Goal: Task Accomplishment & Management: Use online tool/utility

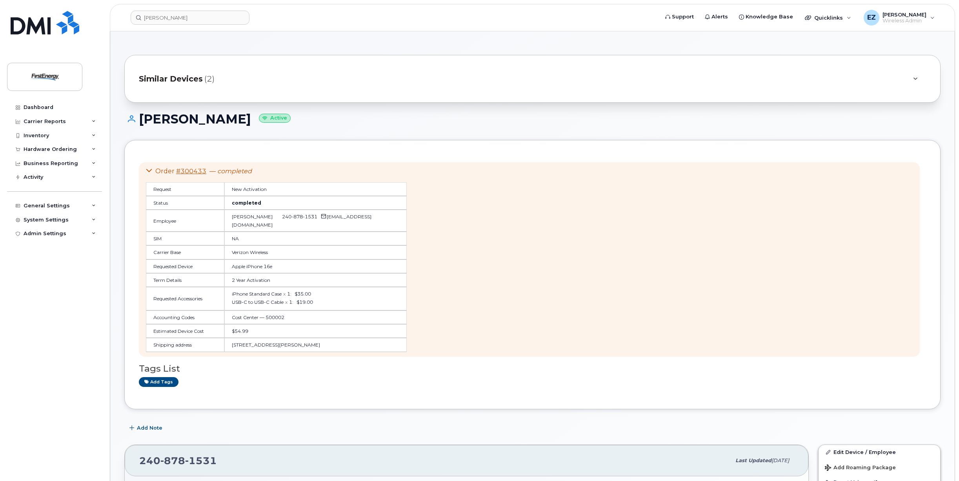
scroll to position [157, 0]
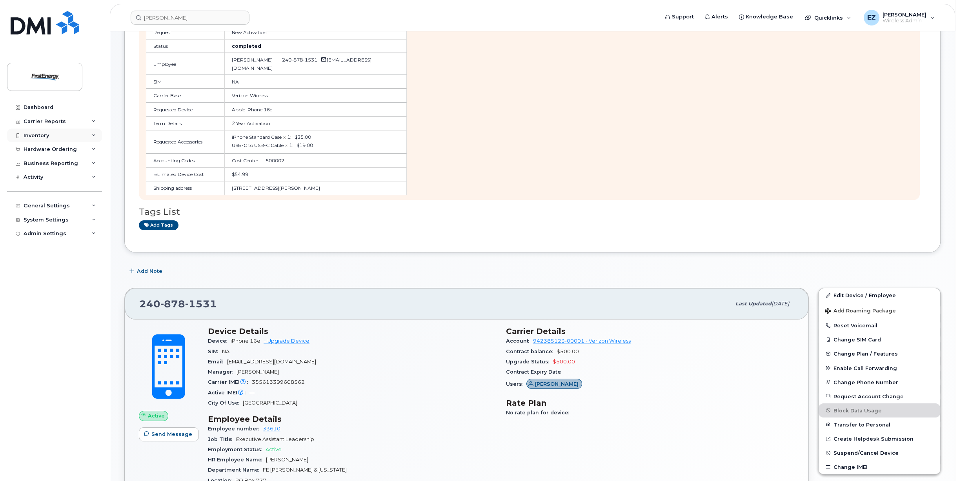
click at [38, 137] on div "Inventory" at bounding box center [36, 136] width 25 height 6
click at [52, 151] on div "Mobility Devices" at bounding box center [49, 149] width 44 height 7
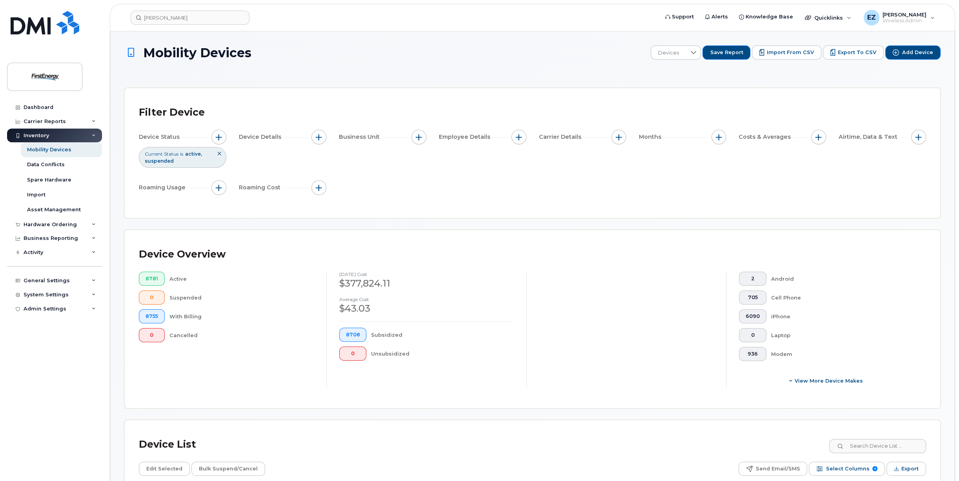
click at [203, 157] on div "Current Status is active suspended" at bounding box center [182, 157] width 87 height 20
click at [218, 155] on icon at bounding box center [219, 153] width 5 height 5
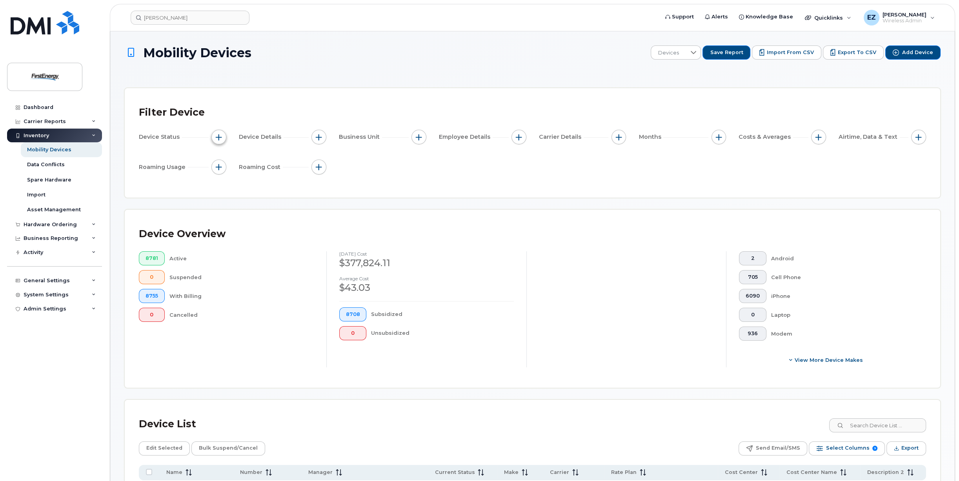
click at [220, 136] on span "button" at bounding box center [219, 137] width 6 height 6
click at [169, 140] on span "Device Status" at bounding box center [160, 137] width 43 height 8
drag, startPoint x: 162, startPoint y: 134, endPoint x: 167, endPoint y: 133, distance: 5.9
click at [163, 134] on span "Device Status" at bounding box center [160, 137] width 43 height 8
click at [215, 135] on button "button" at bounding box center [218, 137] width 15 height 15
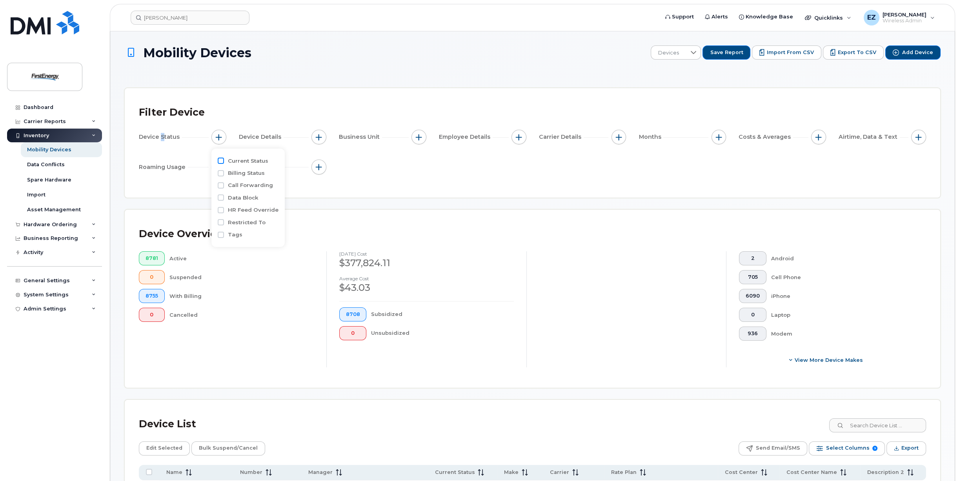
click at [219, 161] on input "Current Status" at bounding box center [221, 161] width 6 height 6
checkbox input "true"
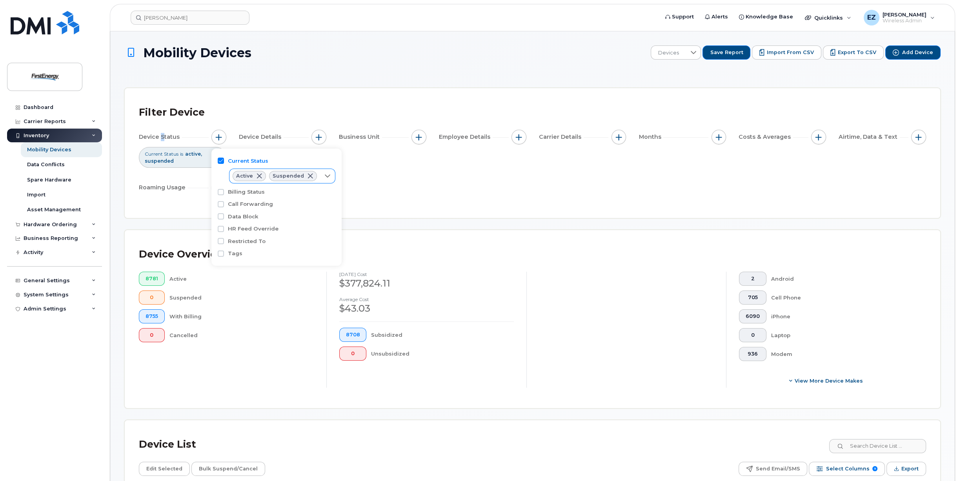
click at [326, 174] on icon at bounding box center [327, 176] width 6 height 6
click at [237, 223] on input "Cancelled" at bounding box center [238, 221] width 6 height 6
checkbox input "true"
drag, startPoint x: 533, startPoint y: 175, endPoint x: 540, endPoint y: 173, distance: 8.3
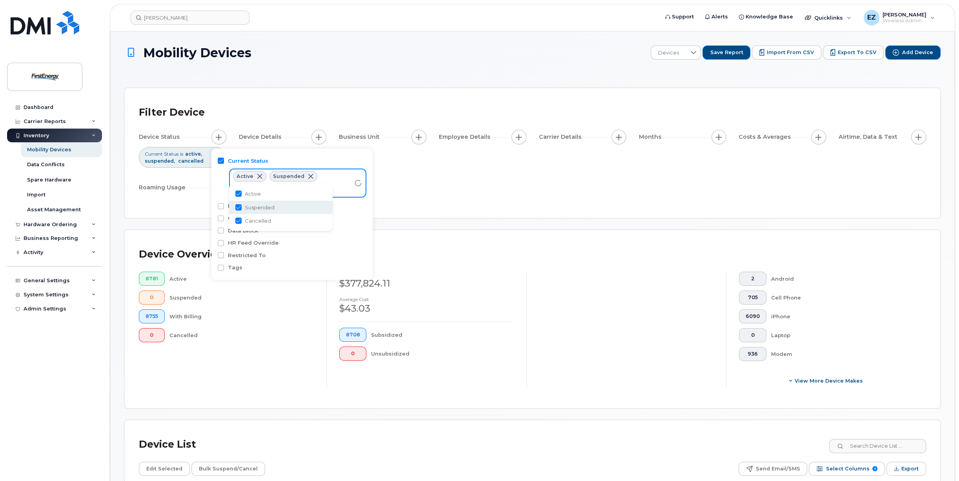
click at [536, 175] on div "Device Status Current Status is active suspended cancelled Device Details Busin…" at bounding box center [532, 164] width 787 height 68
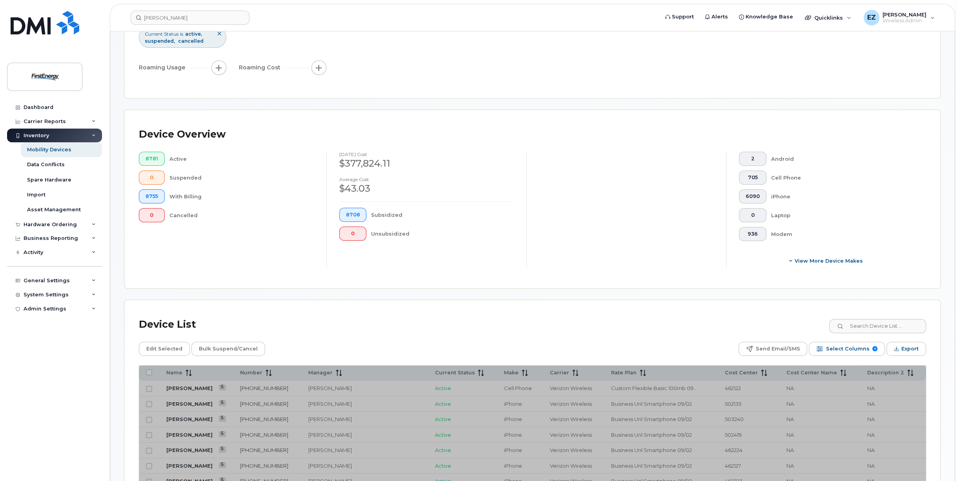
scroll to position [196, 0]
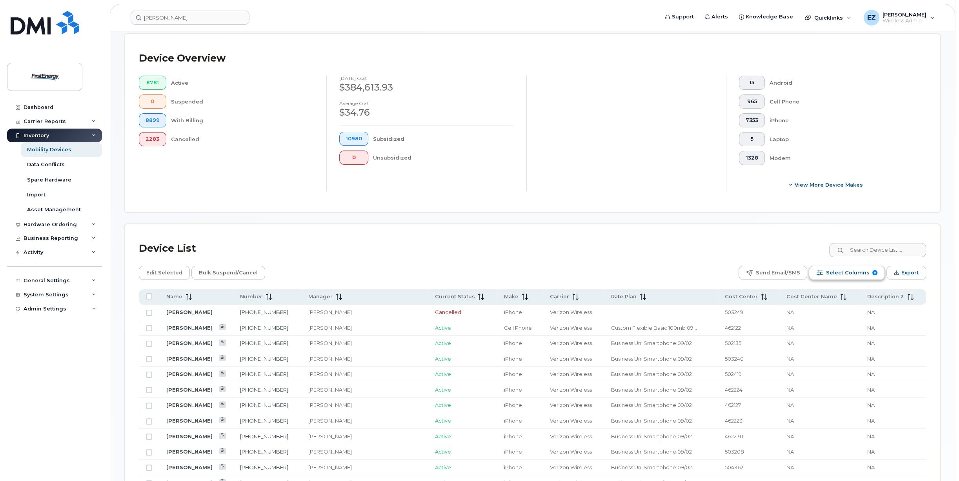
click at [837, 274] on span "Select Columns" at bounding box center [848, 273] width 44 height 12
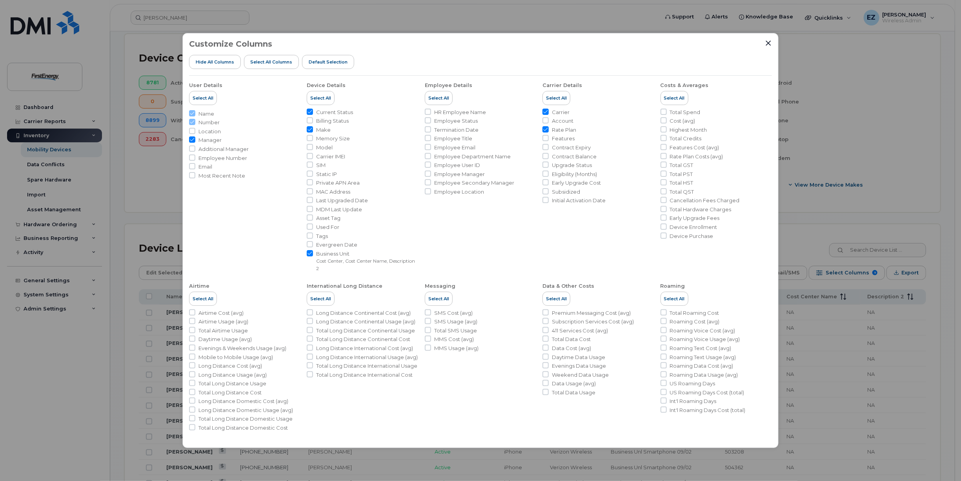
click at [310, 147] on input "Model" at bounding box center [310, 147] width 6 height 6
checkbox input "true"
click at [769, 43] on icon "Close" at bounding box center [768, 43] width 5 height 5
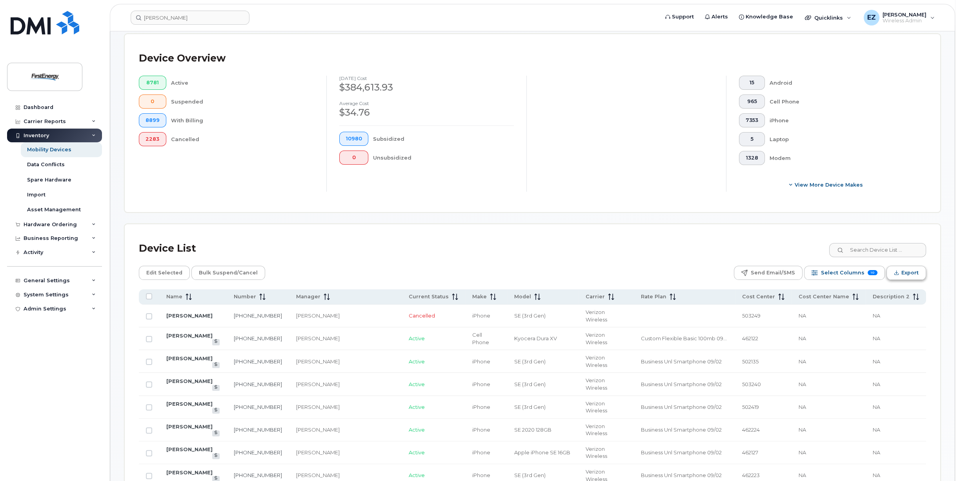
click at [909, 271] on span "Export" at bounding box center [909, 273] width 17 height 12
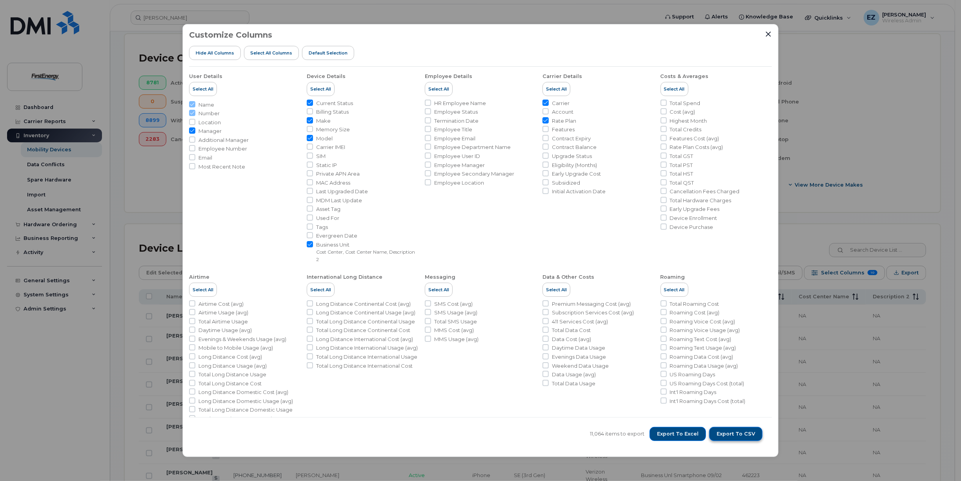
click at [737, 437] on span "Export to CSV" at bounding box center [736, 434] width 38 height 7
click at [768, 35] on icon "Close" at bounding box center [768, 34] width 5 height 5
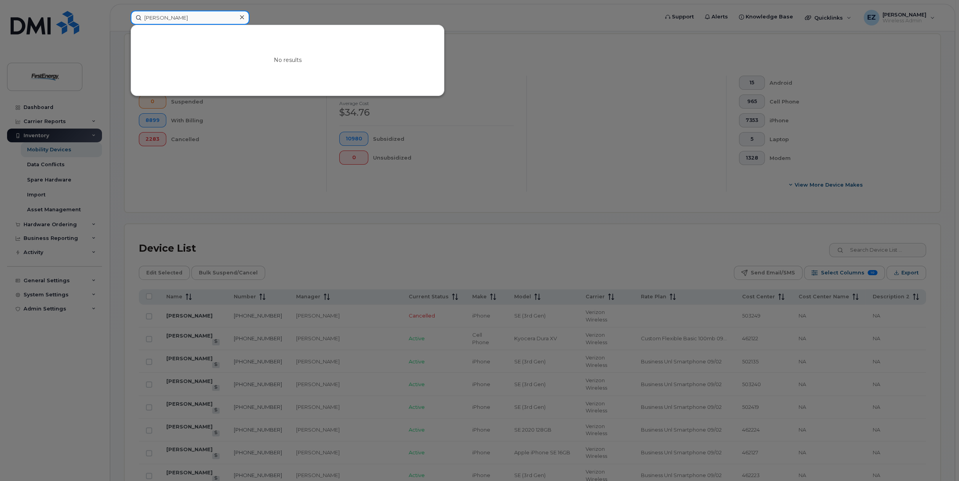
drag, startPoint x: 180, startPoint y: 19, endPoint x: 99, endPoint y: 15, distance: 81.3
click at [124, 15] on div "[PERSON_NAME] No results" at bounding box center [391, 18] width 535 height 14
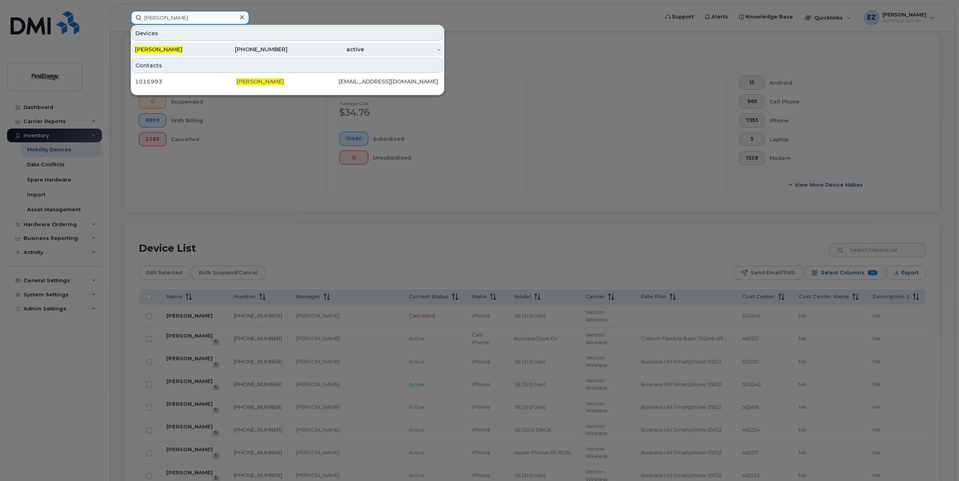
type input "[PERSON_NAME]"
click at [215, 48] on div "[PHONE_NUMBER]" at bounding box center [249, 49] width 76 height 8
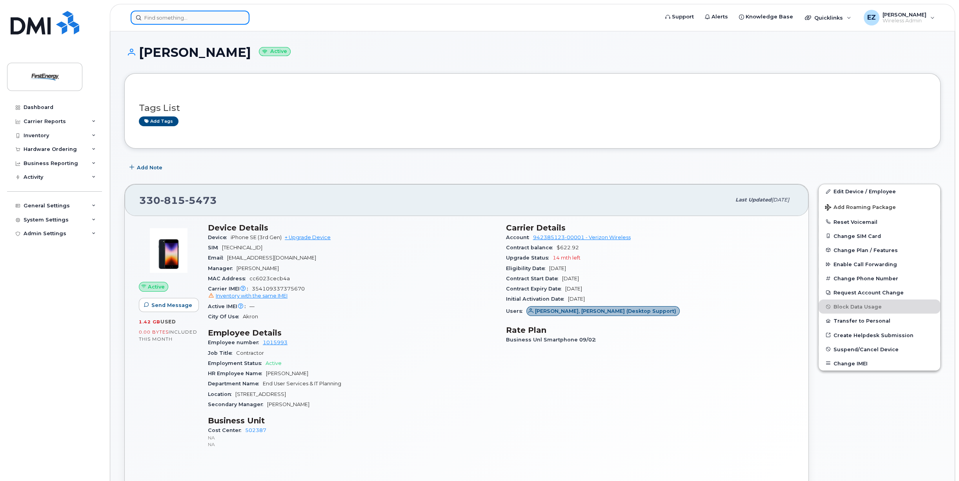
click at [179, 17] on input at bounding box center [190, 18] width 119 height 14
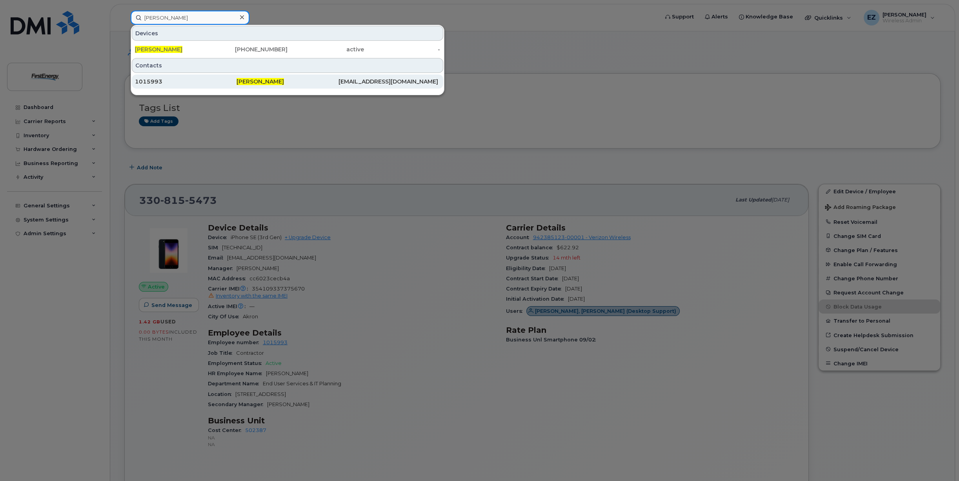
type input "[PERSON_NAME]"
click at [155, 83] on div "1015993" at bounding box center [186, 82] width 102 height 8
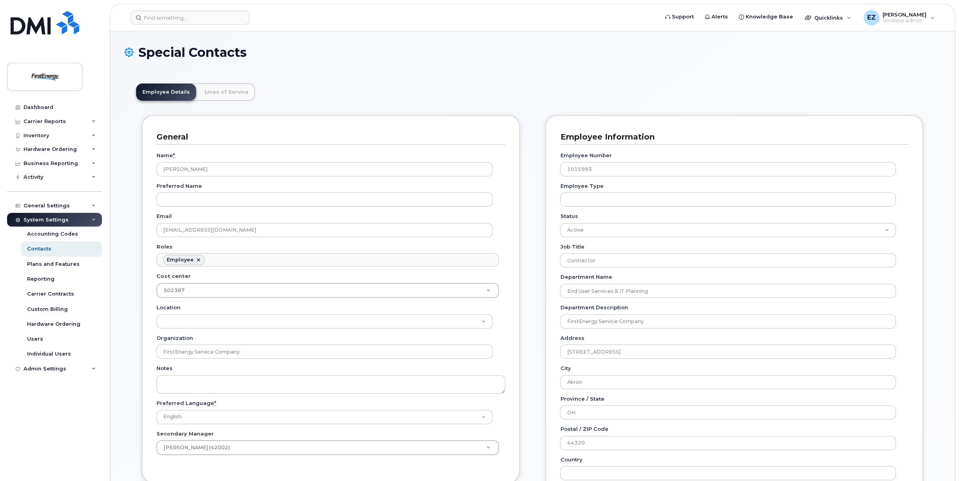
scroll to position [24, 0]
click at [223, 93] on link "Lines of Service" at bounding box center [226, 92] width 56 height 17
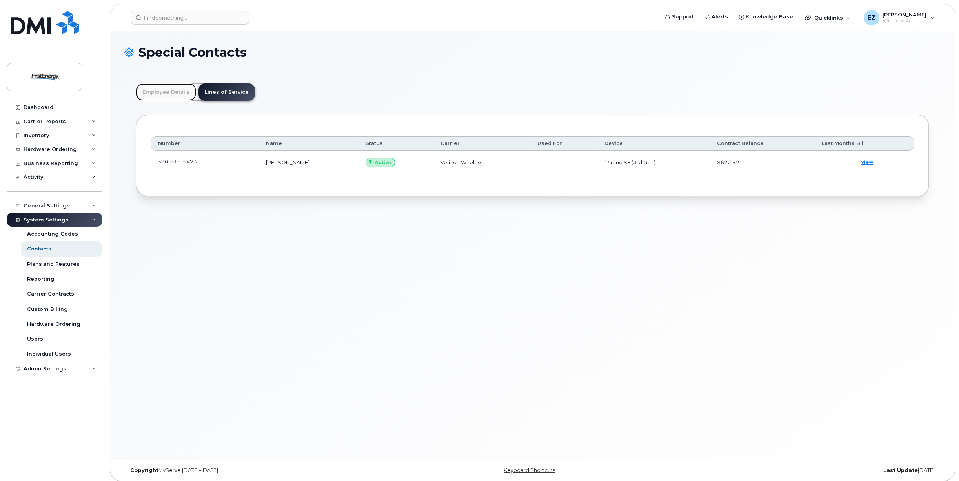
click at [156, 94] on link "Employee Details" at bounding box center [166, 92] width 60 height 17
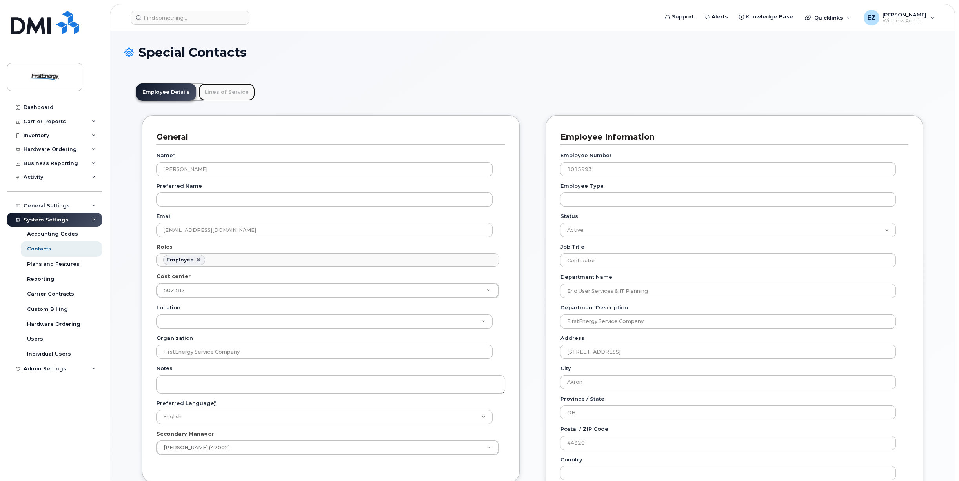
click at [234, 90] on link "Lines of Service" at bounding box center [226, 92] width 56 height 17
